Goal: Task Accomplishment & Management: Complete application form

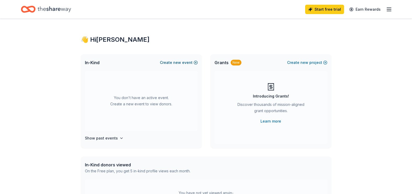
click at [182, 61] on button "Create new event" at bounding box center [179, 63] width 38 height 6
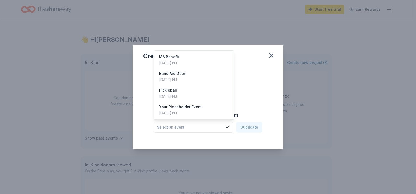
click at [229, 130] on button "Select an event" at bounding box center [193, 127] width 79 height 11
drag, startPoint x: 260, startPoint y: 78, endPoint x: 262, endPoint y: 71, distance: 7.2
click at [260, 78] on div "Create from scratch Continue or Duplicate an existing event Select an event Dup…" at bounding box center [208, 104] width 130 height 76
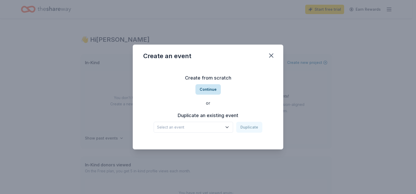
click at [204, 88] on button "Continue" at bounding box center [207, 89] width 25 height 10
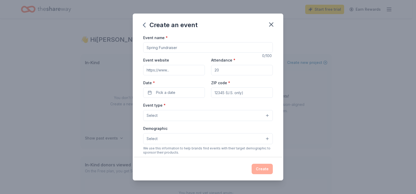
click at [166, 47] on input "Event name *" at bounding box center [208, 47] width 130 height 10
type input "Celebration Ball"
click at [172, 73] on input "Event website" at bounding box center [174, 70] width 62 height 10
type input "https://www.centrastatefoundation.org/special-events/bandaidopen/"
type input "200"
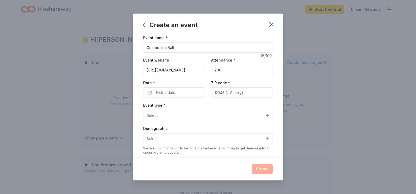
type input "07728"
type input "225 Willow Brook Road, Suite 5"
click at [224, 71] on input "200" at bounding box center [242, 70] width 62 height 10
type input "2"
type input "300"
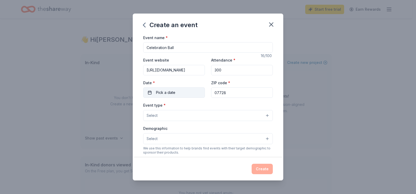
click at [158, 91] on span "Pick a date" at bounding box center [165, 93] width 19 height 6
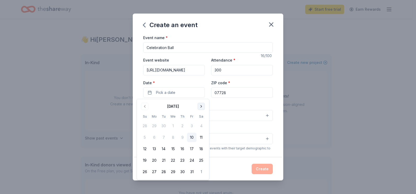
click at [201, 107] on button "Go to next month" at bounding box center [201, 106] width 7 height 7
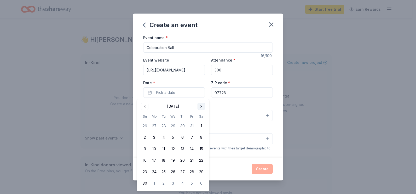
click at [201, 107] on button "Go to next month" at bounding box center [201, 106] width 7 height 7
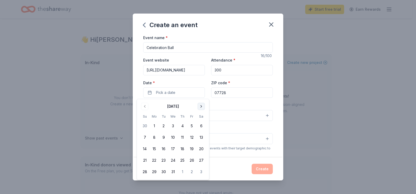
click at [201, 107] on button "Go to next month" at bounding box center [201, 106] width 7 height 7
click at [189, 126] on button "6" at bounding box center [191, 126] width 9 height 9
click at [224, 109] on div "Event type * Select" at bounding box center [208, 111] width 130 height 19
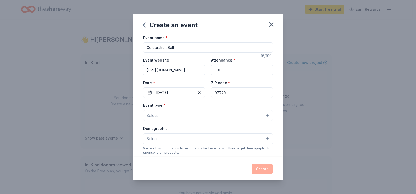
click at [192, 117] on button "Select" at bounding box center [208, 115] width 130 height 11
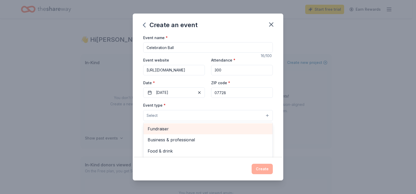
click at [180, 128] on span "Fundraiser" at bounding box center [208, 129] width 121 height 7
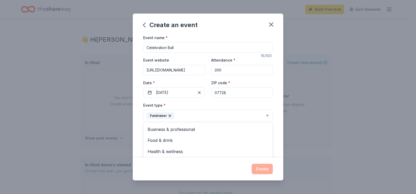
click at [187, 106] on div "Event type * Fundraiser Business & professional Food & drink Health & wellness …" at bounding box center [208, 112] width 130 height 20
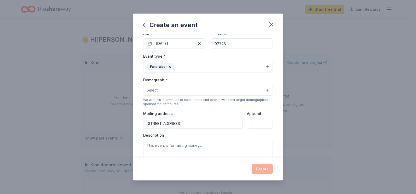
scroll to position [52, 0]
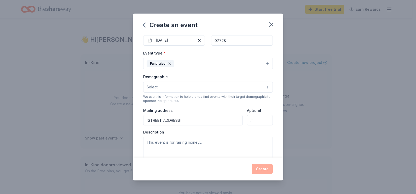
click at [181, 90] on button "Select" at bounding box center [208, 87] width 130 height 11
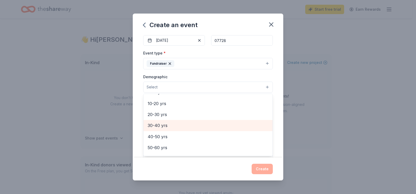
scroll to position [78, 0]
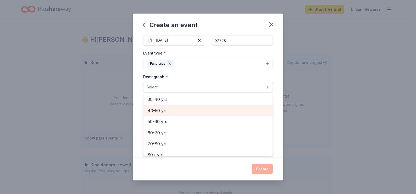
click at [169, 113] on span "40-50 yrs" at bounding box center [208, 110] width 121 height 7
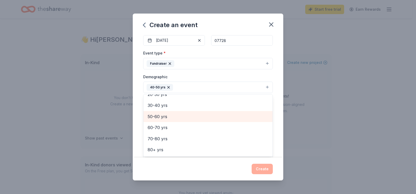
click at [167, 115] on span "50-60 yrs" at bounding box center [208, 116] width 121 height 7
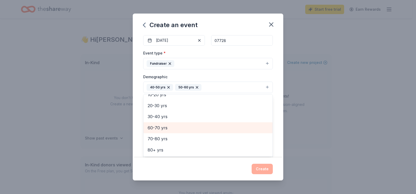
click at [166, 125] on span "60-70 yrs" at bounding box center [208, 128] width 121 height 7
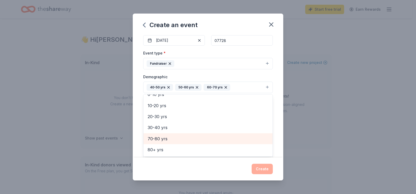
click at [162, 136] on span "70-80 yrs" at bounding box center [208, 139] width 121 height 7
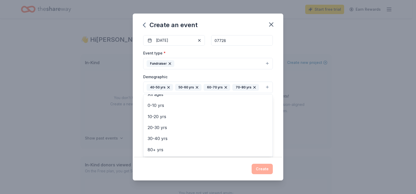
click at [237, 171] on div "Create an event Event name * Celebration Ball 16 /100 Event website https://www…" at bounding box center [208, 98] width 151 height 168
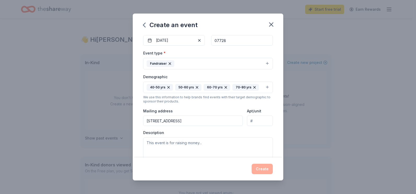
click at [220, 120] on input "225 Willow Brook Road, Suite 5" at bounding box center [193, 121] width 100 height 10
click at [268, 111] on div "Apt/unit" at bounding box center [260, 117] width 26 height 19
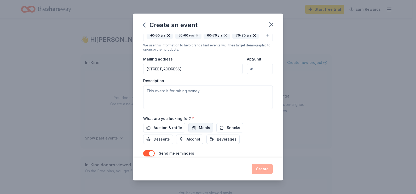
scroll to position [105, 0]
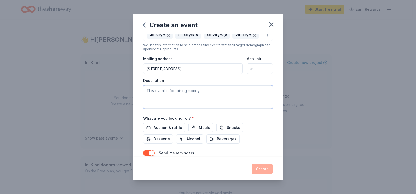
click at [152, 93] on textarea at bounding box center [208, 97] width 130 height 24
type textarea "The greatest need the hospital has at the time. It's usually cardiac/cancer"
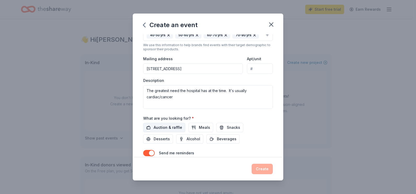
click at [169, 129] on span "Auction & raffle" at bounding box center [168, 128] width 28 height 6
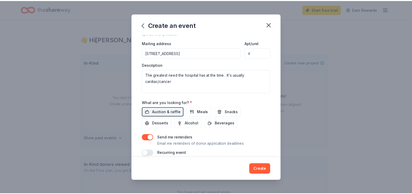
scroll to position [127, 0]
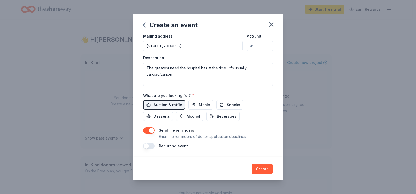
click at [148, 145] on button "button" at bounding box center [148, 146] width 11 height 6
click at [264, 171] on button "Create" at bounding box center [262, 169] width 21 height 10
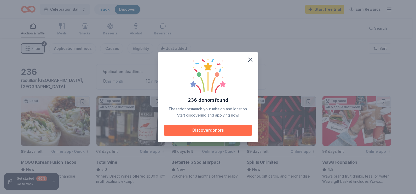
click at [206, 133] on button "Discover donors" at bounding box center [208, 130] width 88 height 11
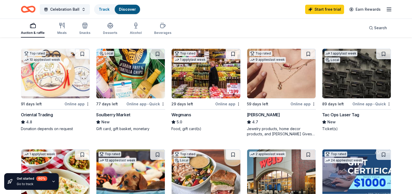
scroll to position [157, 0]
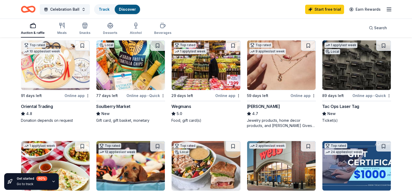
click at [223, 97] on div "Online app" at bounding box center [227, 96] width 25 height 7
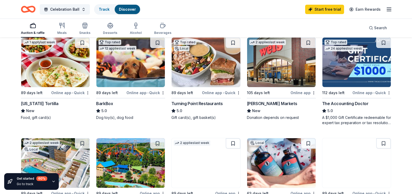
scroll to position [261, 0]
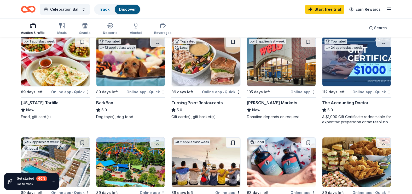
click at [137, 93] on div "Online app • Quick" at bounding box center [145, 92] width 39 height 7
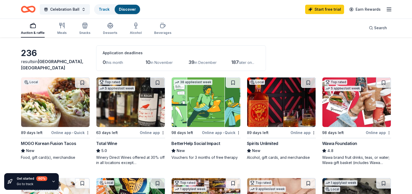
scroll to position [18, 0]
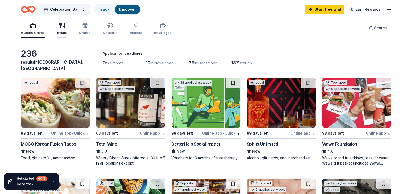
click at [62, 28] on icon "button" at bounding box center [62, 25] width 6 height 6
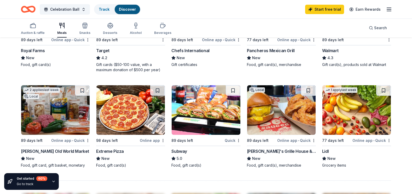
scroll to position [340, 0]
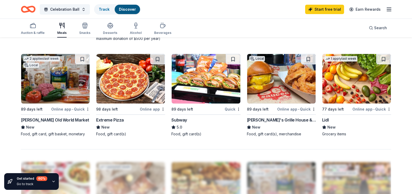
click at [61, 109] on div "Online app • Quick" at bounding box center [70, 109] width 39 height 7
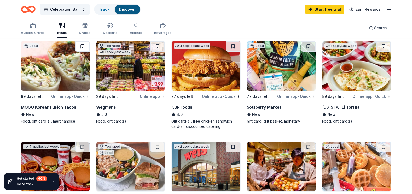
scroll to position [52, 0]
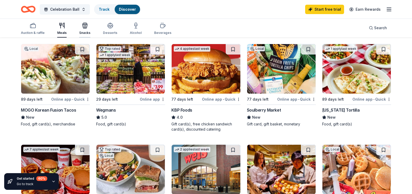
click at [84, 32] on div "Snacks" at bounding box center [84, 33] width 11 height 4
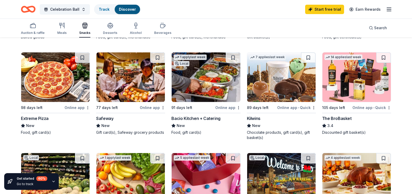
scroll to position [209, 0]
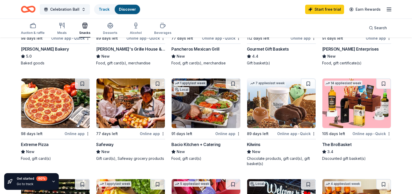
click at [361, 134] on div "Online app • Quick" at bounding box center [372, 134] width 39 height 7
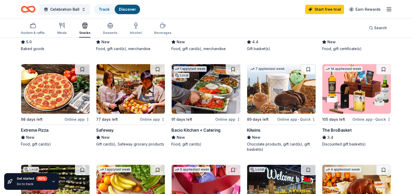
scroll to position [235, 0]
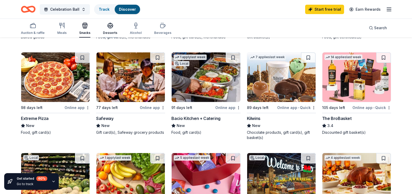
click at [110, 29] on div "Desserts" at bounding box center [110, 28] width 14 height 13
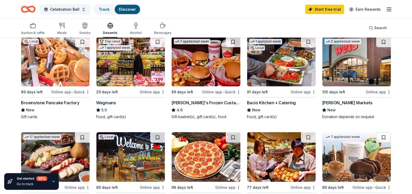
scroll to position [52, 0]
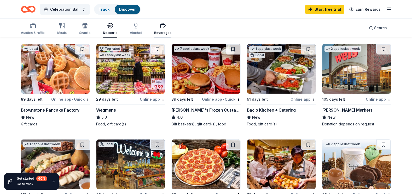
click at [159, 29] on div "Beverages" at bounding box center [162, 28] width 17 height 13
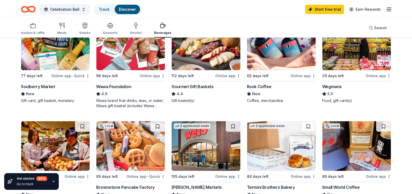
scroll to position [52, 0]
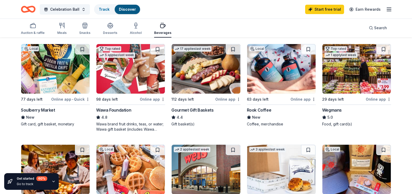
click at [68, 99] on div "Online app • Quick" at bounding box center [70, 99] width 39 height 7
click at [225, 101] on div "Online app" at bounding box center [227, 99] width 25 height 7
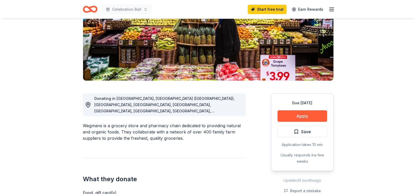
scroll to position [78, 0]
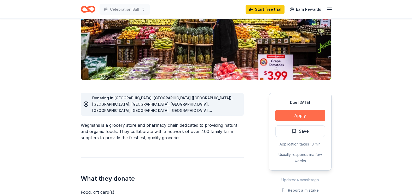
click at [289, 118] on button "Apply" at bounding box center [300, 115] width 50 height 11
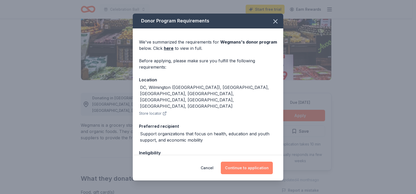
click at [243, 166] on button "Continue to application" at bounding box center [247, 168] width 52 height 13
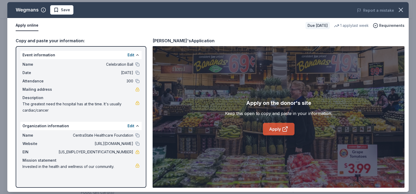
click at [278, 127] on link "Apply" at bounding box center [279, 129] width 32 height 13
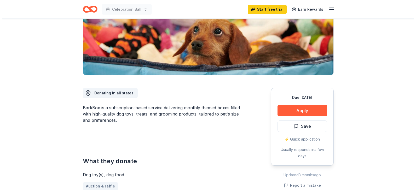
scroll to position [105, 0]
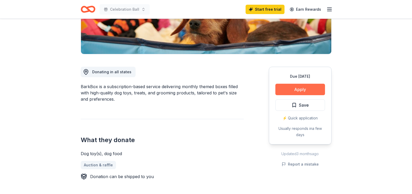
click at [299, 93] on button "Apply" at bounding box center [300, 89] width 50 height 11
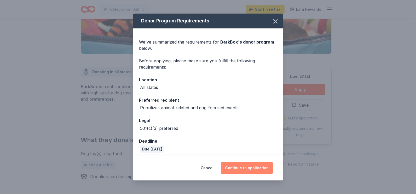
click at [251, 168] on button "Continue to application" at bounding box center [247, 168] width 52 height 13
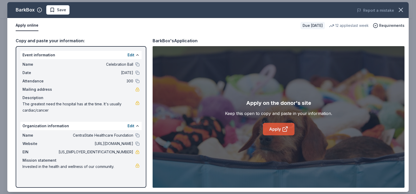
click at [279, 128] on link "Apply" at bounding box center [279, 129] width 32 height 13
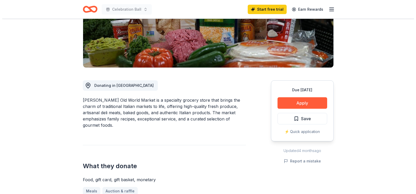
scroll to position [105, 0]
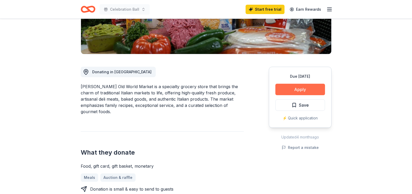
click at [293, 93] on button "Apply" at bounding box center [300, 89] width 50 height 11
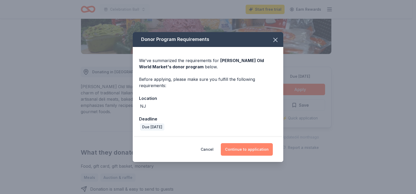
click at [248, 150] on button "Continue to application" at bounding box center [247, 149] width 52 height 13
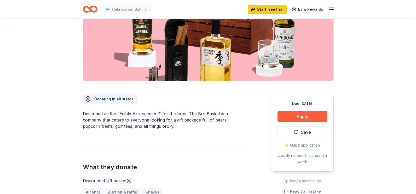
scroll to position [78, 0]
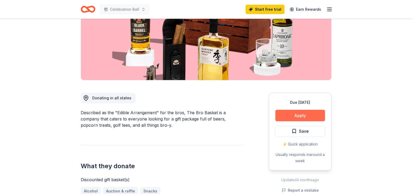
click at [292, 114] on button "Apply" at bounding box center [300, 115] width 50 height 11
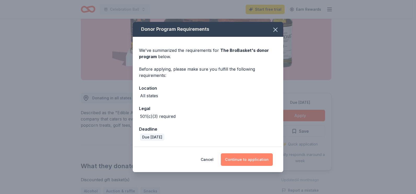
click at [246, 159] on button "Continue to application" at bounding box center [247, 160] width 52 height 13
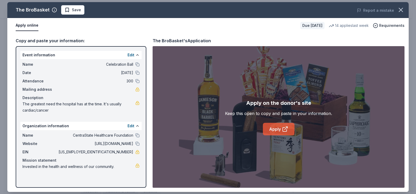
click at [277, 128] on link "Apply" at bounding box center [279, 129] width 32 height 13
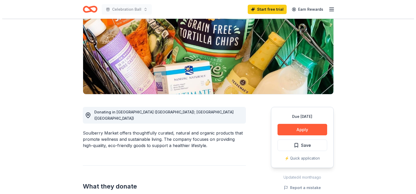
scroll to position [78, 0]
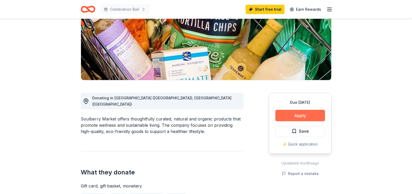
click at [293, 117] on button "Apply" at bounding box center [300, 115] width 50 height 11
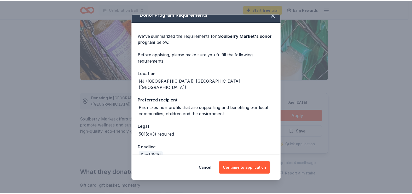
scroll to position [10, 0]
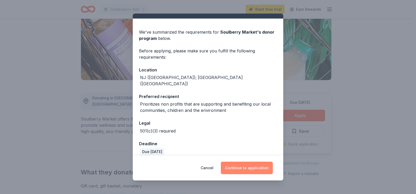
click at [240, 167] on button "Continue to application" at bounding box center [247, 168] width 52 height 13
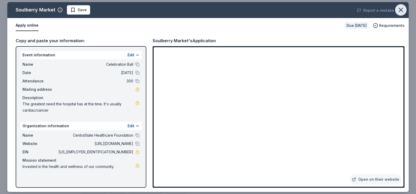
click at [402, 10] on icon "button" at bounding box center [400, 9] width 7 height 7
